Goal: Task Accomplishment & Management: Complete application form

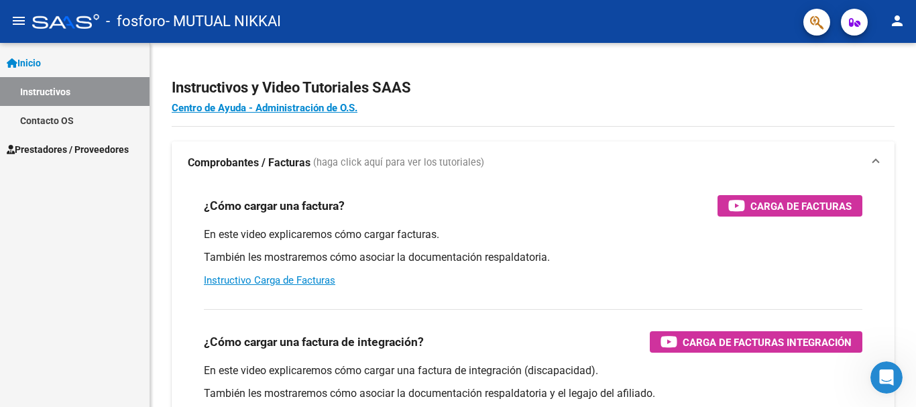
click at [80, 63] on link "Inicio" at bounding box center [75, 62] width 150 height 29
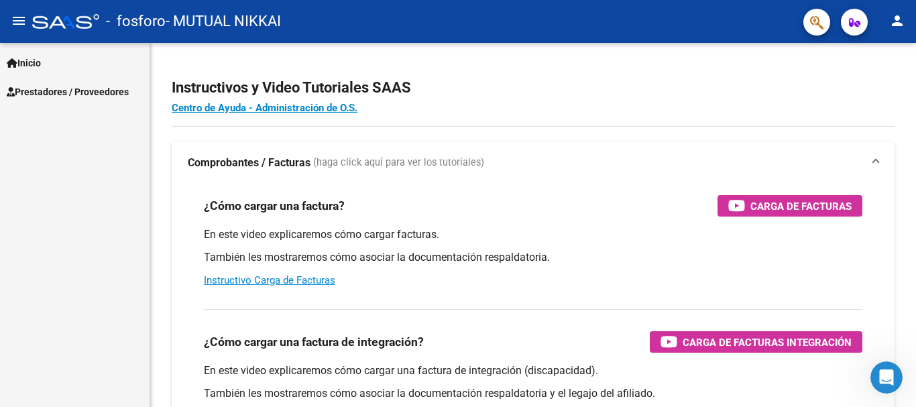
click at [79, 63] on link "Inicio" at bounding box center [75, 62] width 150 height 29
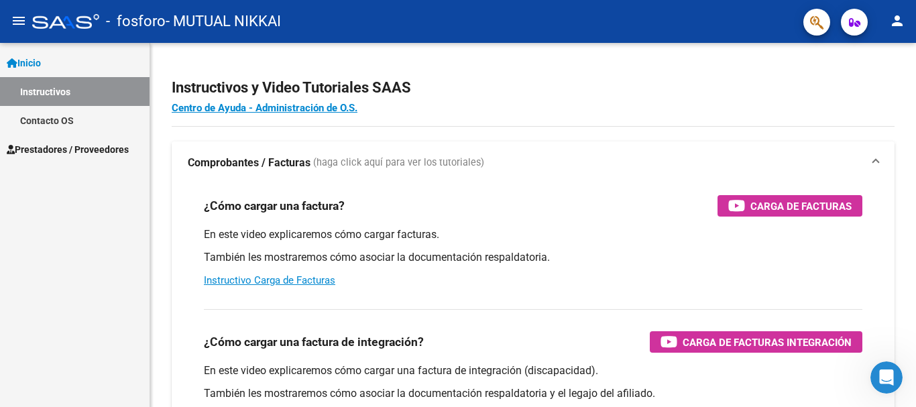
click at [84, 62] on link "Inicio" at bounding box center [75, 62] width 150 height 29
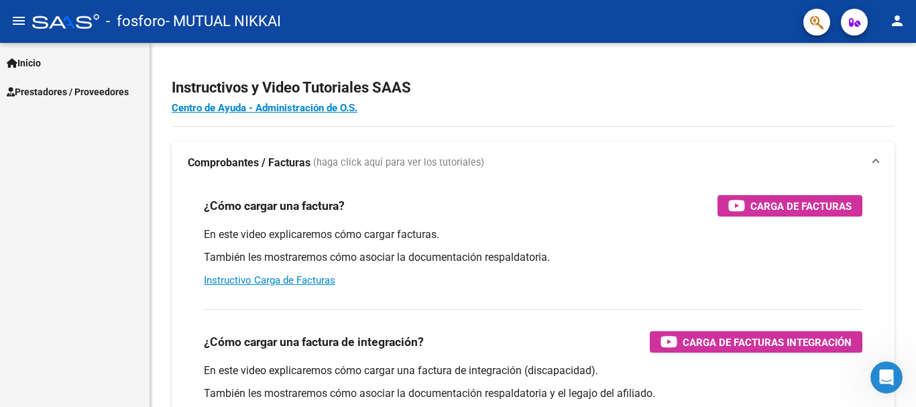
click at [89, 91] on span "Prestadores / Proveedores" at bounding box center [68, 91] width 122 height 15
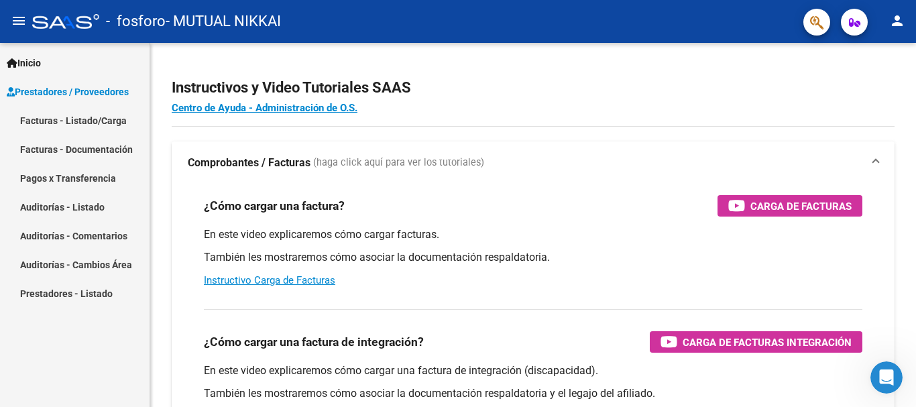
click at [89, 119] on link "Facturas - Listado/Carga" at bounding box center [75, 120] width 150 height 29
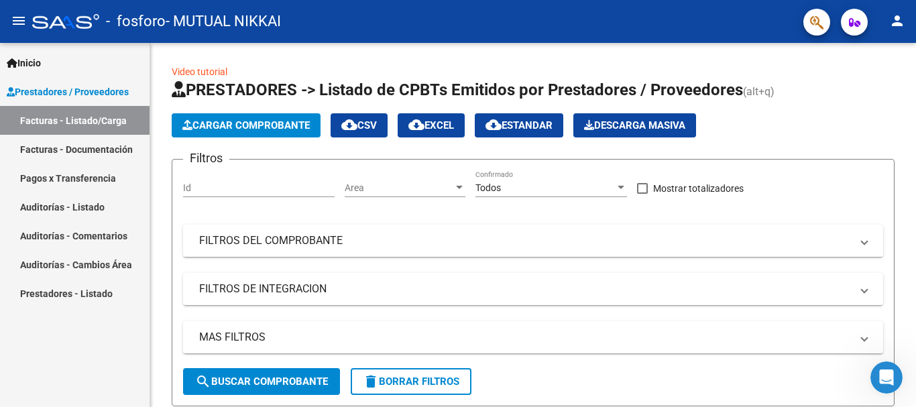
click at [235, 119] on span "Cargar Comprobante" at bounding box center [245, 125] width 127 height 12
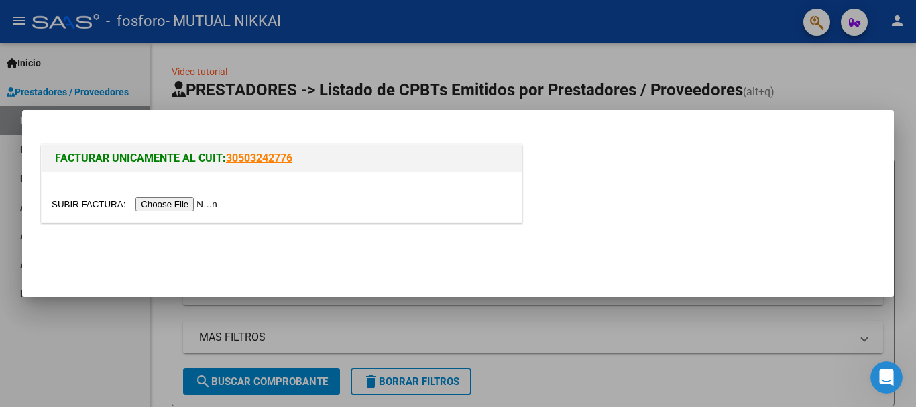
click at [198, 198] on input "file" at bounding box center [137, 204] width 170 height 14
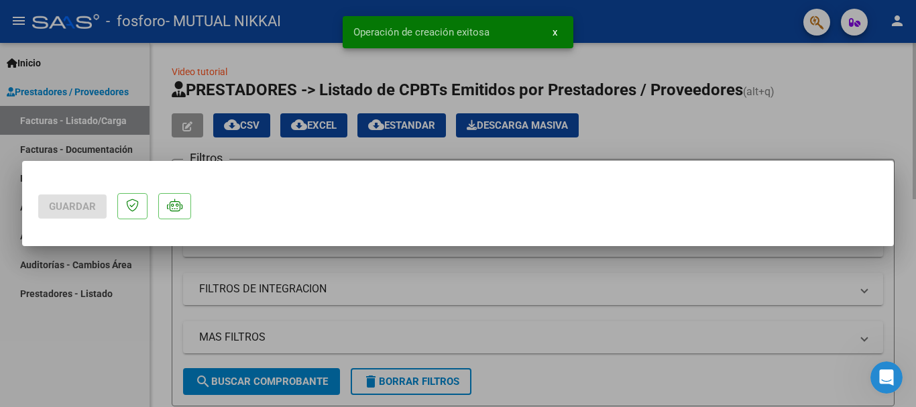
click at [608, 84] on div at bounding box center [458, 203] width 916 height 407
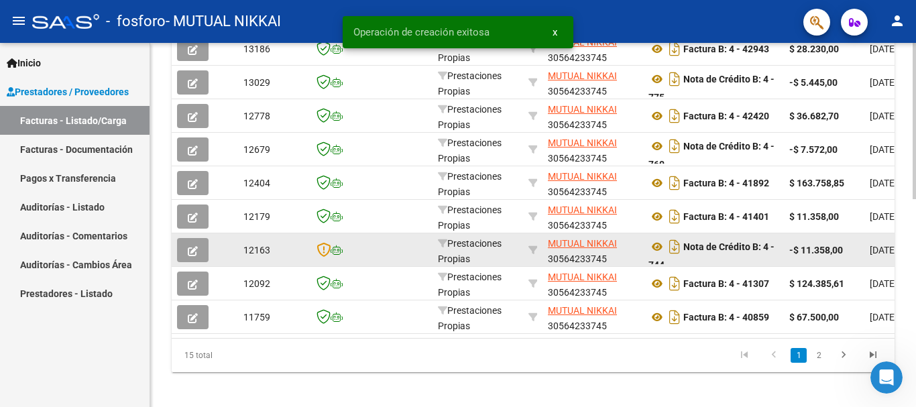
scroll to position [268, 0]
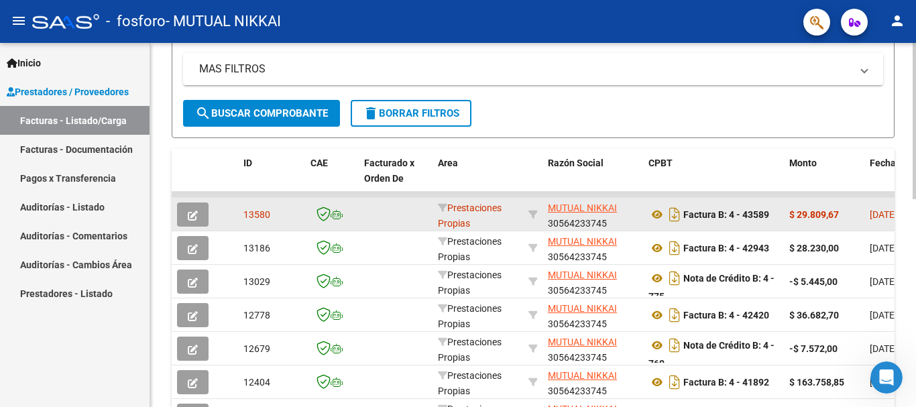
click at [376, 215] on datatable-body-cell at bounding box center [396, 214] width 74 height 33
click at [188, 219] on icon "button" at bounding box center [193, 216] width 10 height 10
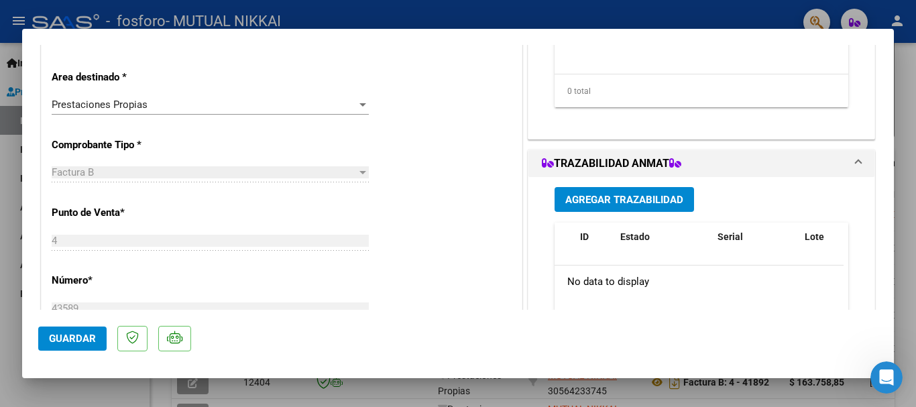
scroll to position [0, 0]
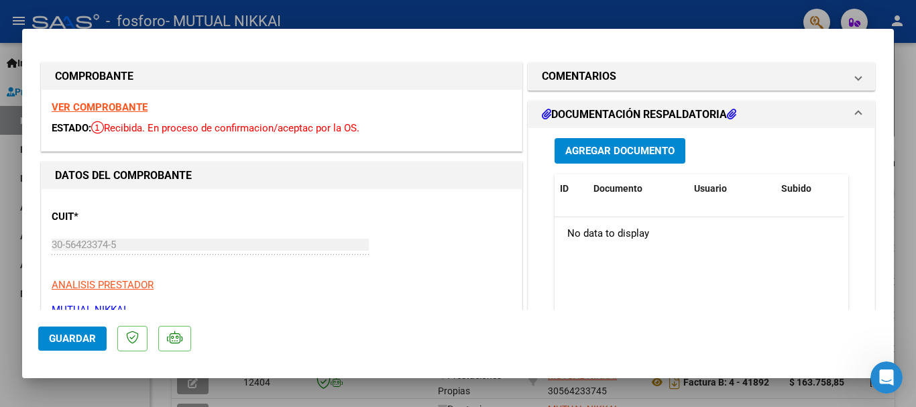
click at [650, 124] on mat-expansion-panel-header "DOCUMENTACIÓN RESPALDATORIA" at bounding box center [701, 114] width 346 height 27
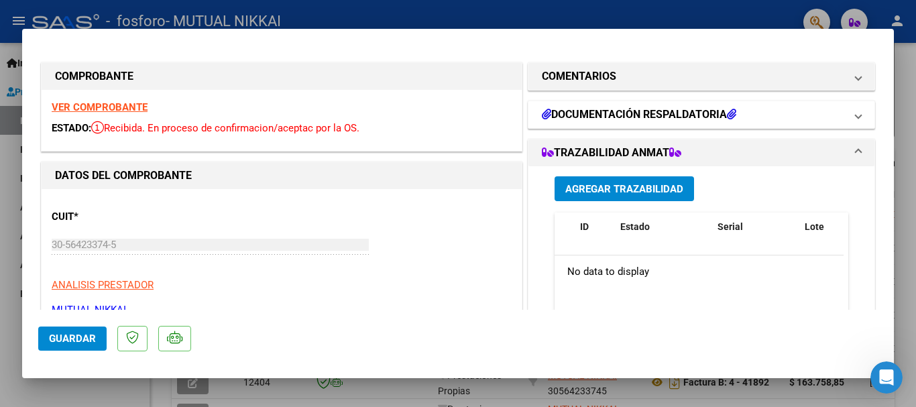
click at [648, 118] on h1 "DOCUMENTACIÓN RESPALDATORIA" at bounding box center [639, 115] width 194 height 16
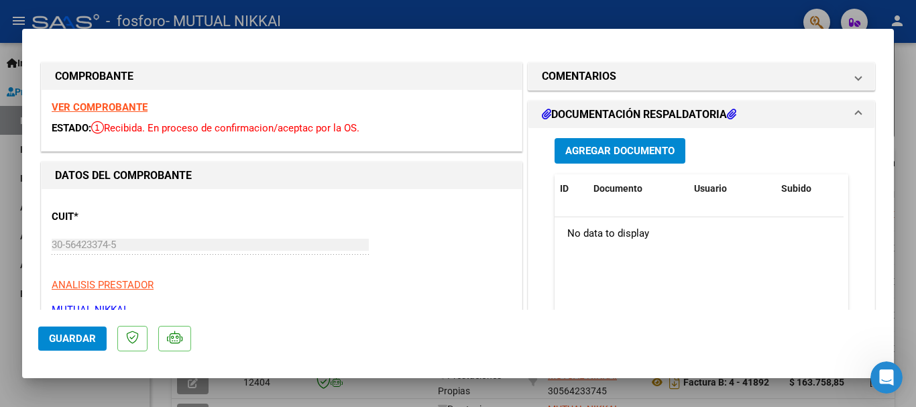
click at [631, 146] on span "Agregar Documento" at bounding box center [619, 152] width 109 height 12
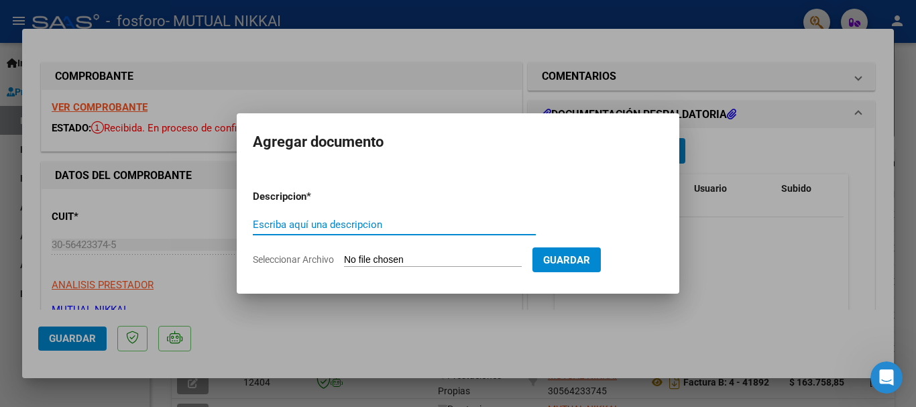
click at [408, 219] on input "Escriba aquí una descripcion" at bounding box center [394, 225] width 283 height 12
click at [345, 257] on input "Seleccionar Archivo" at bounding box center [433, 260] width 178 height 13
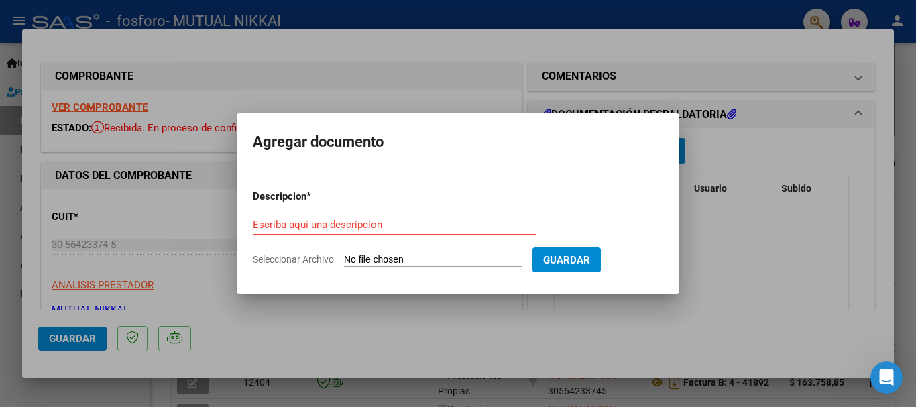
type input "C:\fakepath\PLANILLA, ESTUDIO Y COTIZACION.pdf"
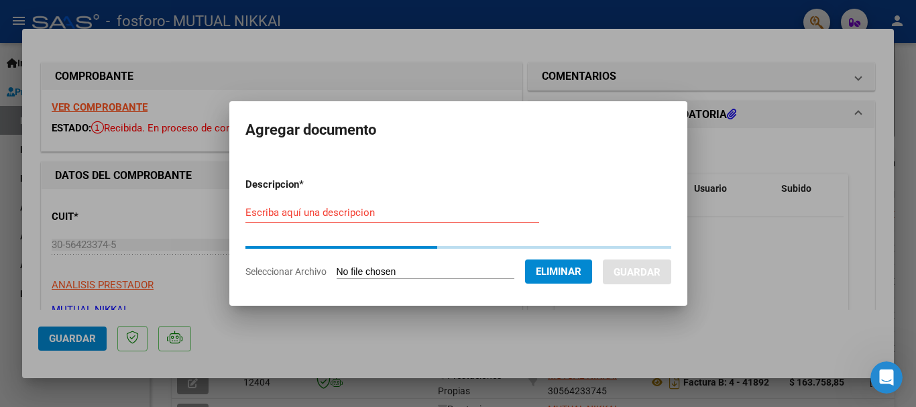
click at [364, 213] on input "Escriba aquí una descripcion" at bounding box center [392, 213] width 294 height 12
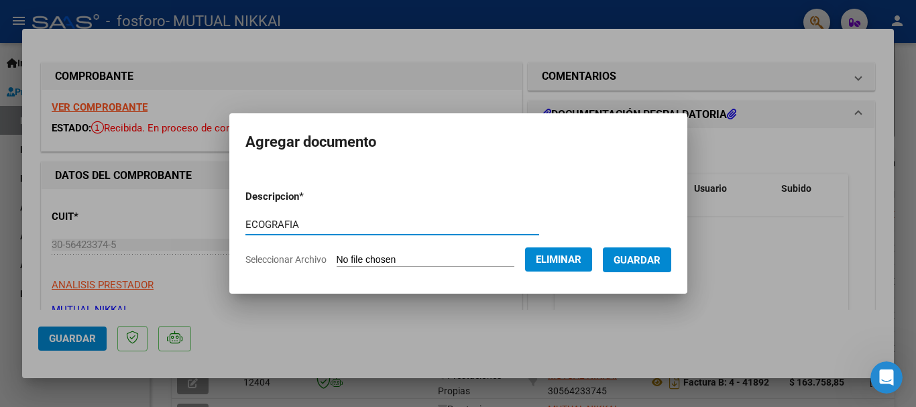
type input "ECOGRAFIA"
click at [660, 260] on span "Guardar" at bounding box center [637, 260] width 47 height 12
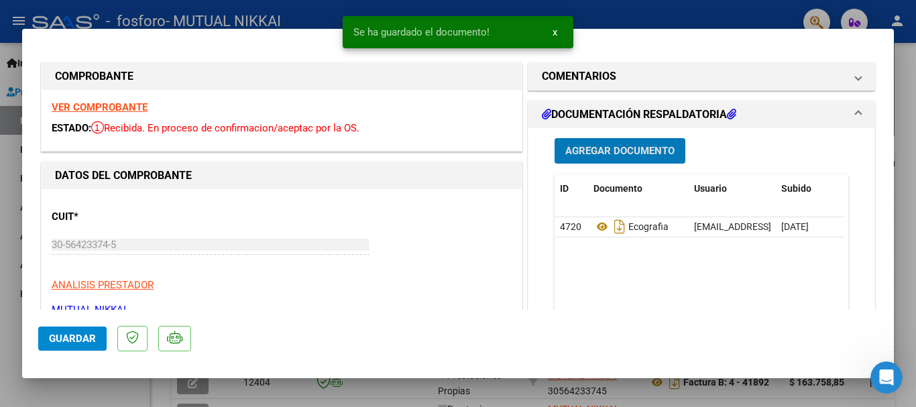
click at [634, 156] on span "Agregar Documento" at bounding box center [619, 152] width 109 height 12
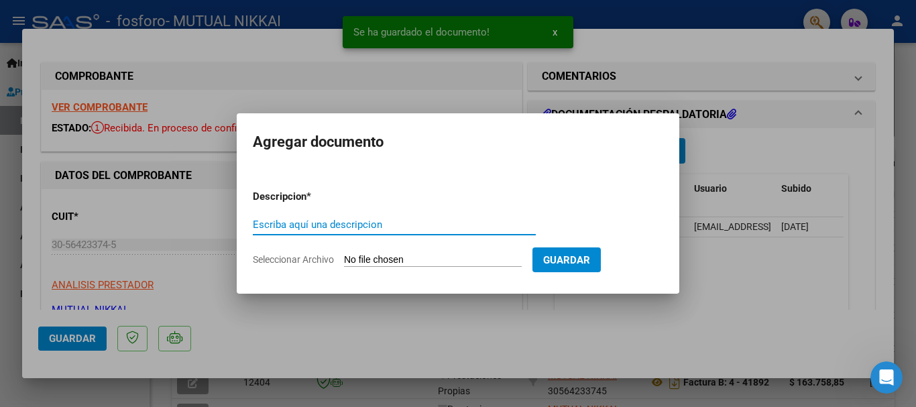
click at [479, 258] on input "Seleccionar Archivo" at bounding box center [433, 260] width 178 height 13
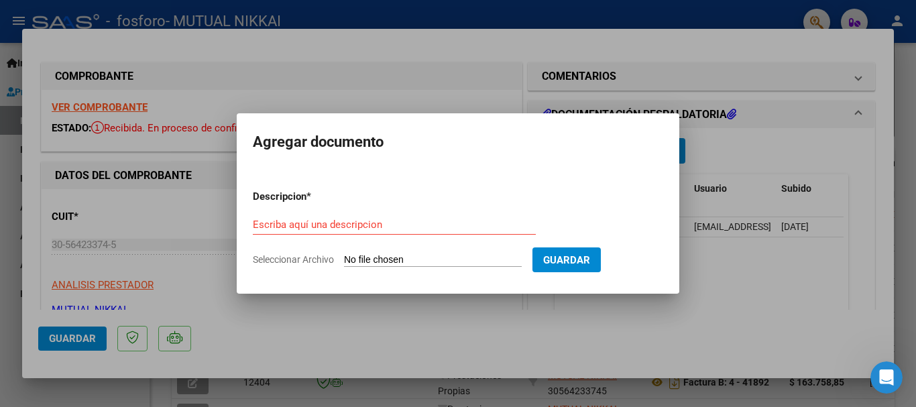
type input "C:\fakepath\PLANILLA OFTALMO Y ESTUDIOS.pdf"
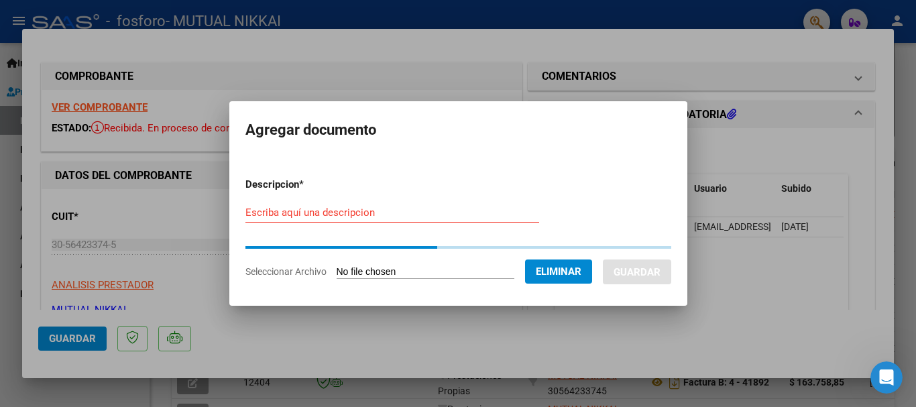
click at [303, 212] on input "Escriba aquí una descripcion" at bounding box center [392, 213] width 294 height 12
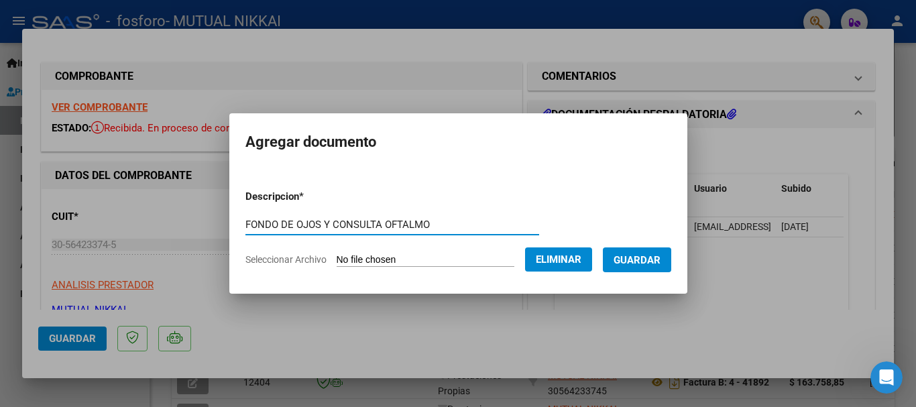
type input "FONDO DE OJOS Y CONSULTA OFTALMO"
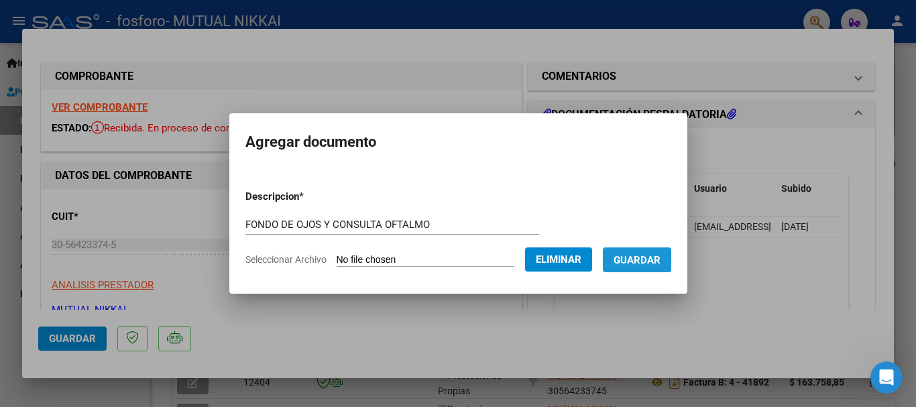
click at [634, 256] on span "Guardar" at bounding box center [637, 260] width 47 height 12
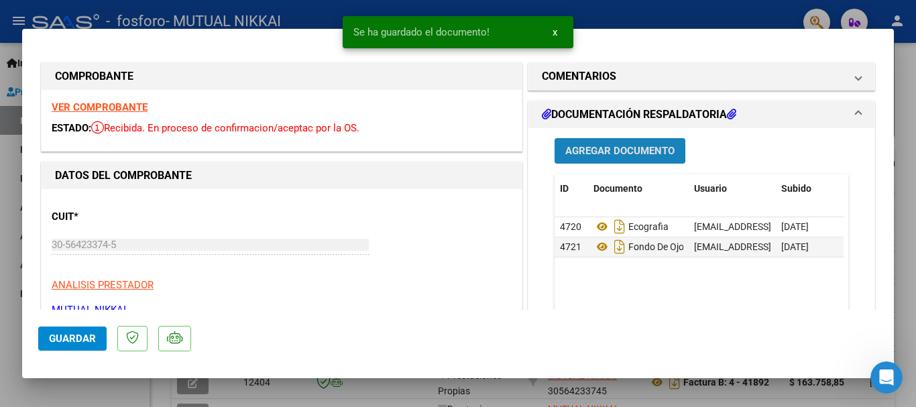
click at [643, 151] on span "Agregar Documento" at bounding box center [619, 152] width 109 height 12
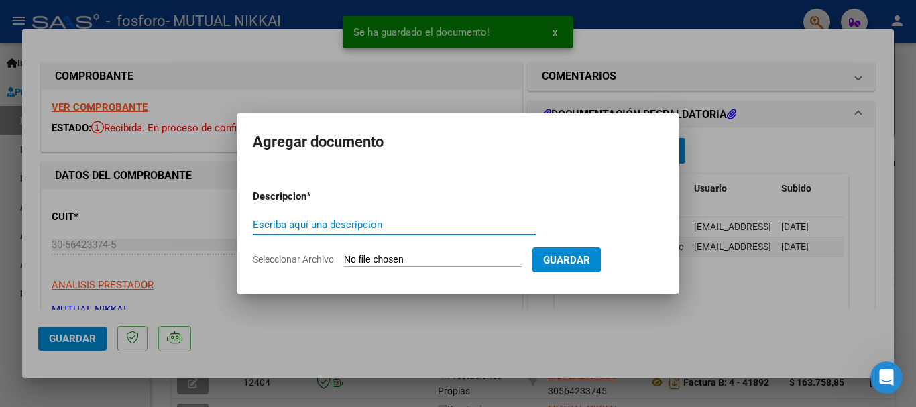
click at [393, 255] on input "Seleccionar Archivo" at bounding box center [433, 260] width 178 height 13
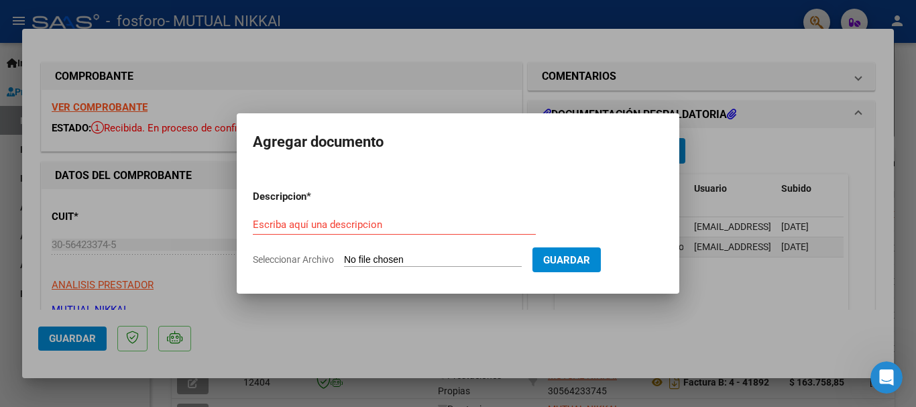
type input "C:\fakepath\CONSULTAS.pdf"
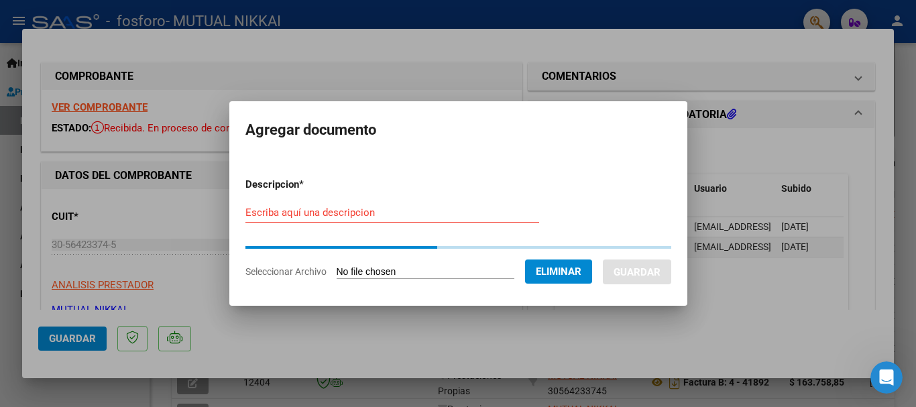
click at [412, 208] on input "Escriba aquí una descripcion" at bounding box center [392, 213] width 294 height 12
type input "P"
type input "C"
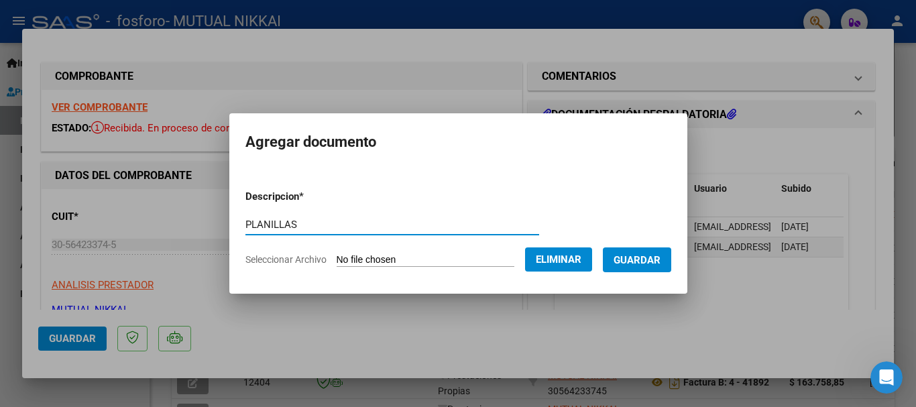
type input "PLANILLAS"
click at [650, 256] on span "Guardar" at bounding box center [637, 260] width 47 height 12
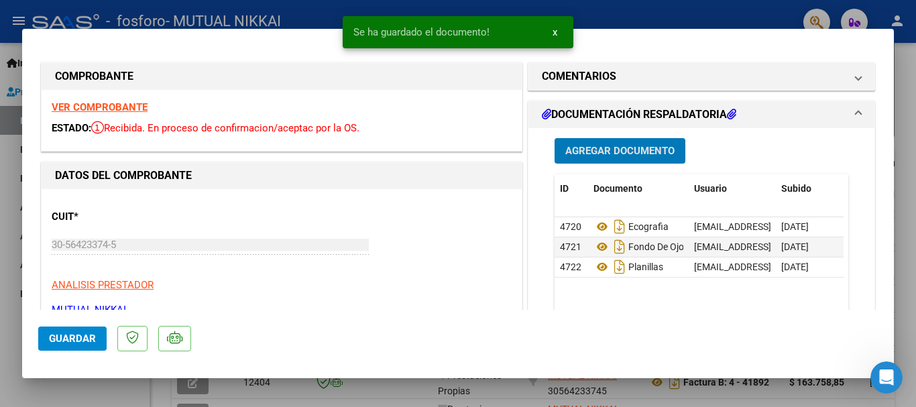
click at [621, 159] on button "Agregar Documento" at bounding box center [620, 150] width 131 height 25
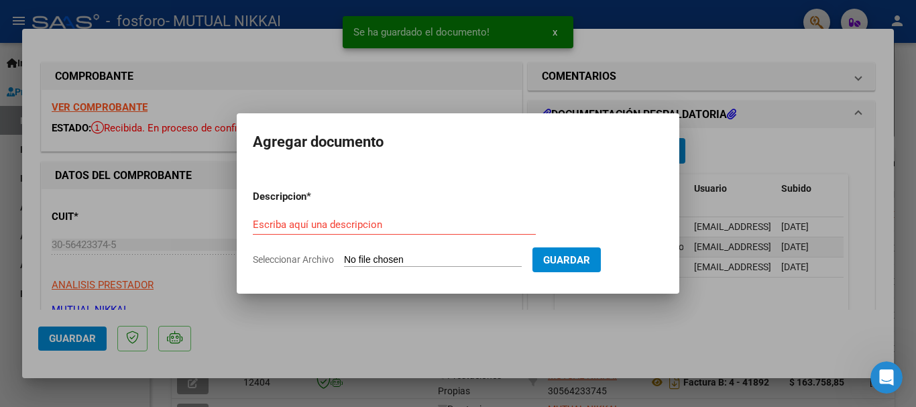
click at [412, 265] on input "Seleccionar Archivo" at bounding box center [433, 260] width 178 height 13
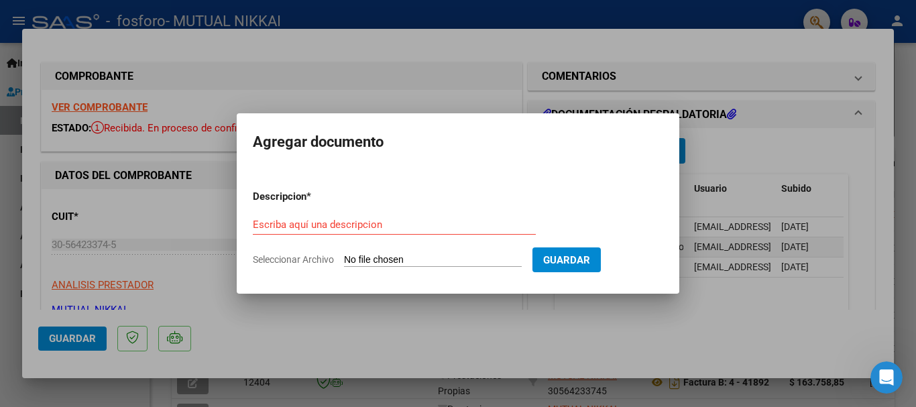
type input "C:\fakepath\CREDENCIALES.pdf"
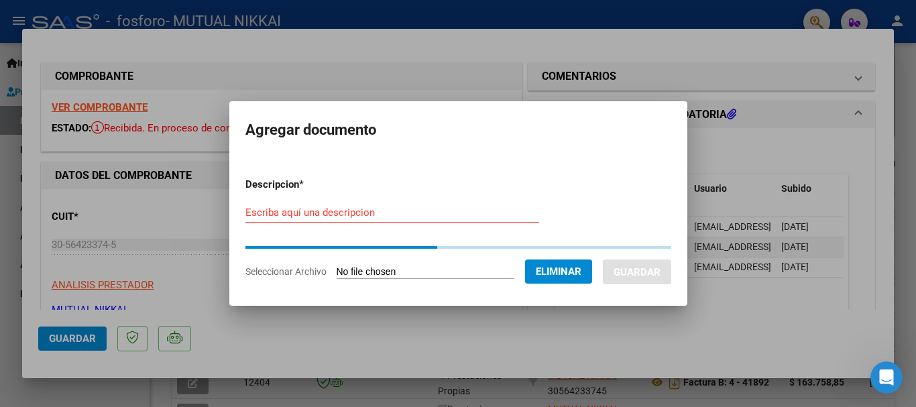
click at [390, 212] on input "Escriba aquí una descripcion" at bounding box center [392, 213] width 294 height 12
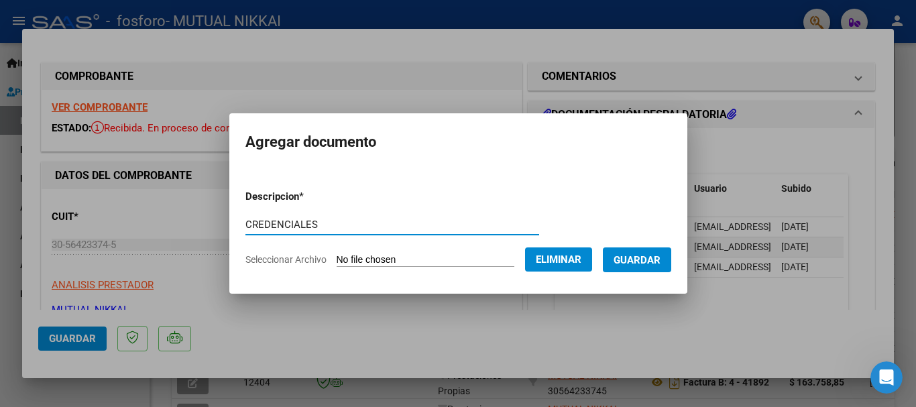
type input "CREDENCIALES"
click at [638, 264] on span "Guardar" at bounding box center [637, 260] width 47 height 12
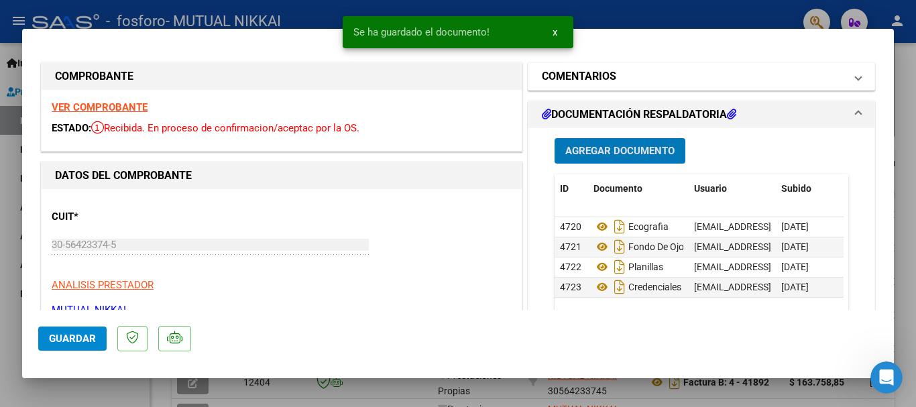
click at [705, 82] on mat-panel-title "COMENTARIOS" at bounding box center [693, 76] width 303 height 16
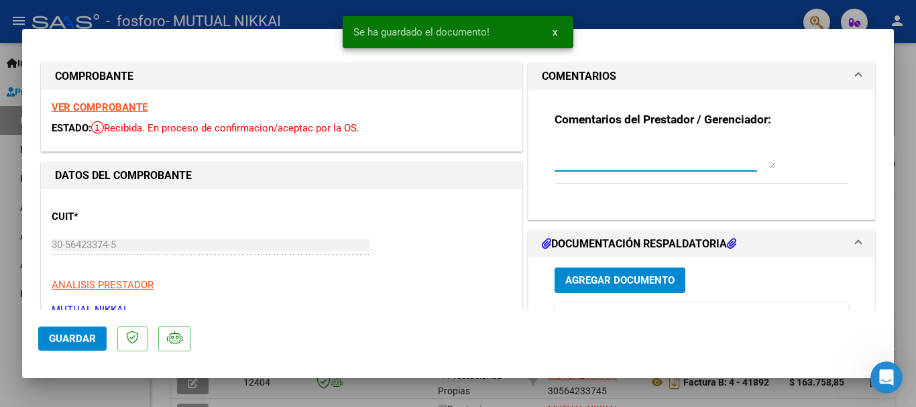
click at [636, 151] on textarea at bounding box center [665, 154] width 221 height 27
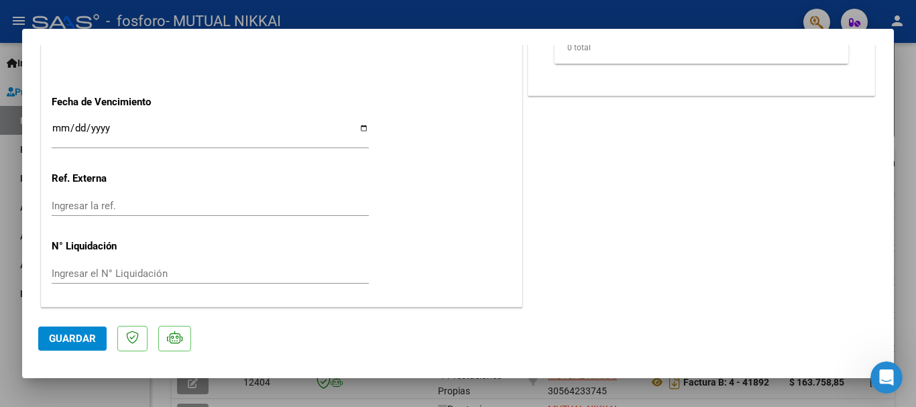
scroll to position [623, 0]
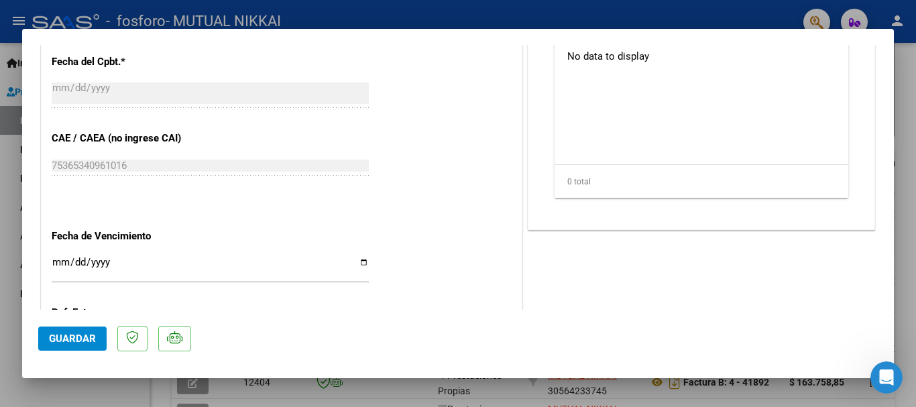
type textarea "PRESTACIONES [DATE]"
click at [131, 266] on input "Ingresar la fecha" at bounding box center [210, 267] width 317 height 21
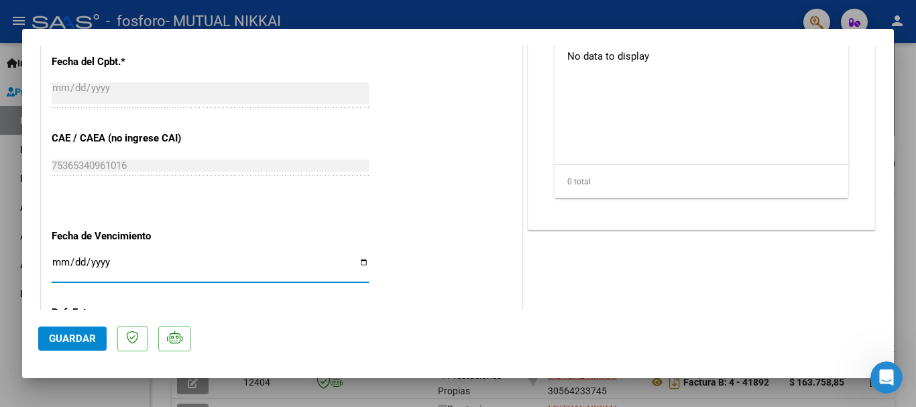
click at [94, 262] on input "Ingresar la fecha" at bounding box center [210, 267] width 317 height 21
click at [360, 264] on input "Ingresar la fecha" at bounding box center [210, 267] width 317 height 21
type input "[DATE]"
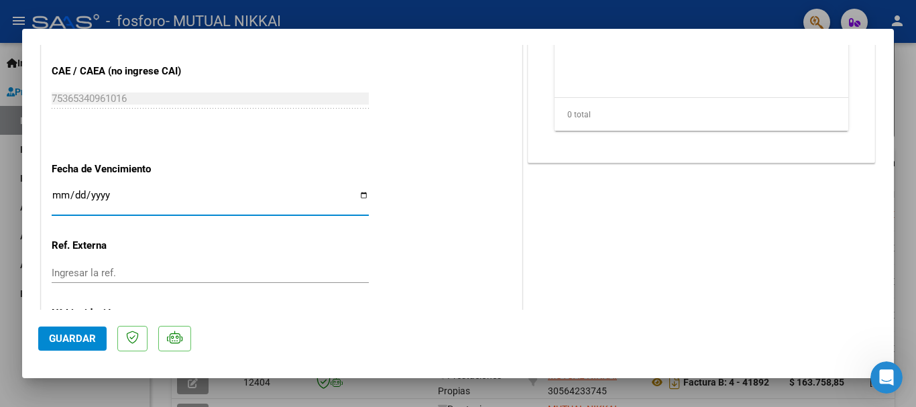
scroll to position [757, 0]
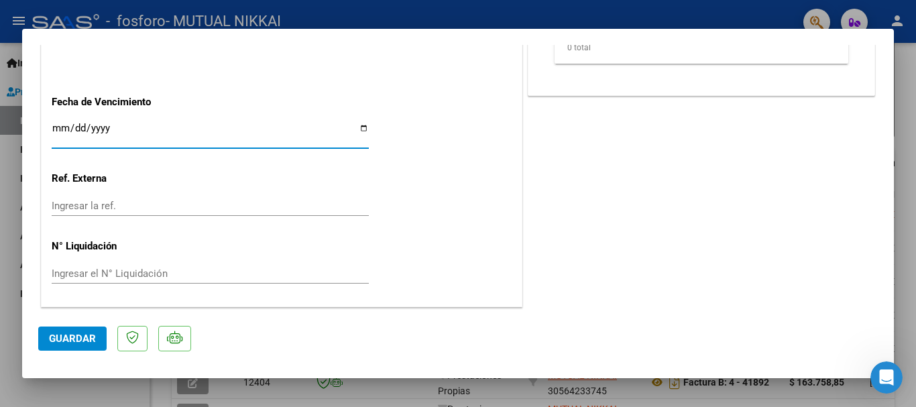
click at [70, 340] on span "Guardar" at bounding box center [72, 339] width 47 height 12
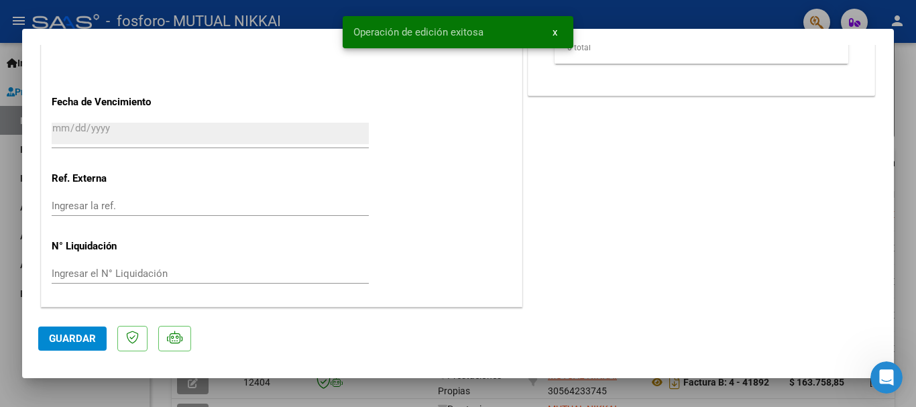
type input "$ 0,00"
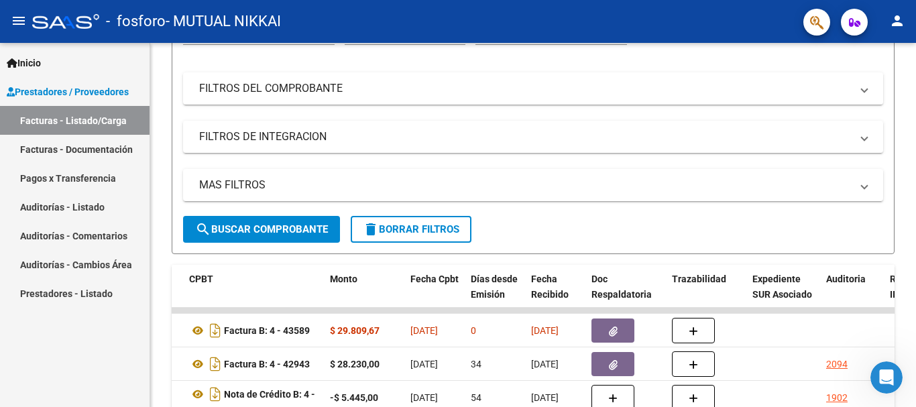
scroll to position [151, 0]
